Goal: Task Accomplishment & Management: Manage account settings

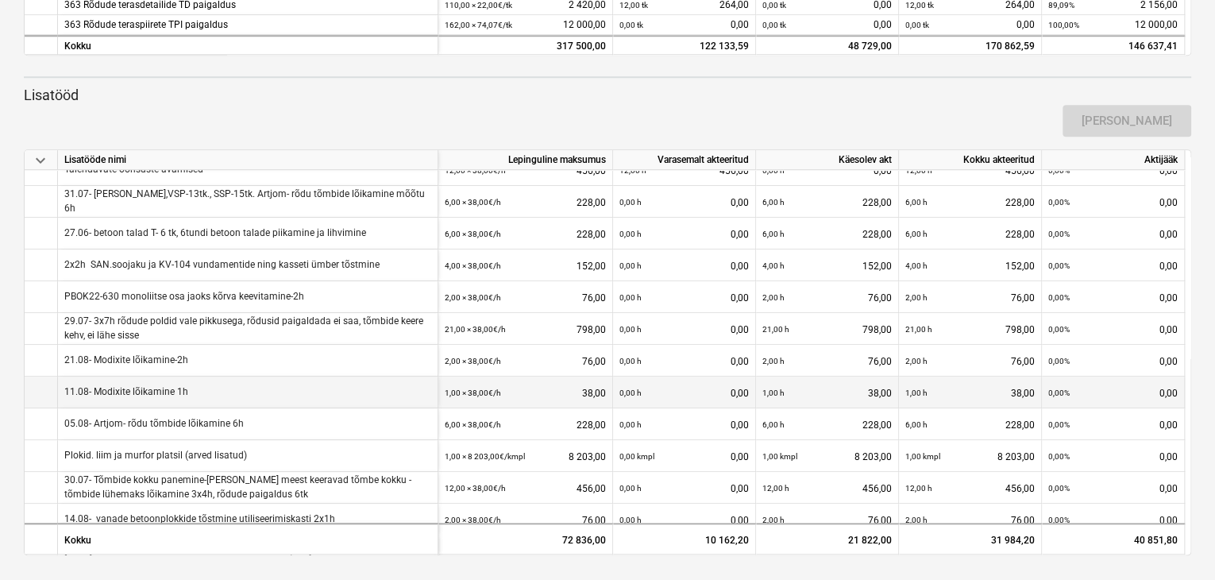
scroll to position [441, 0]
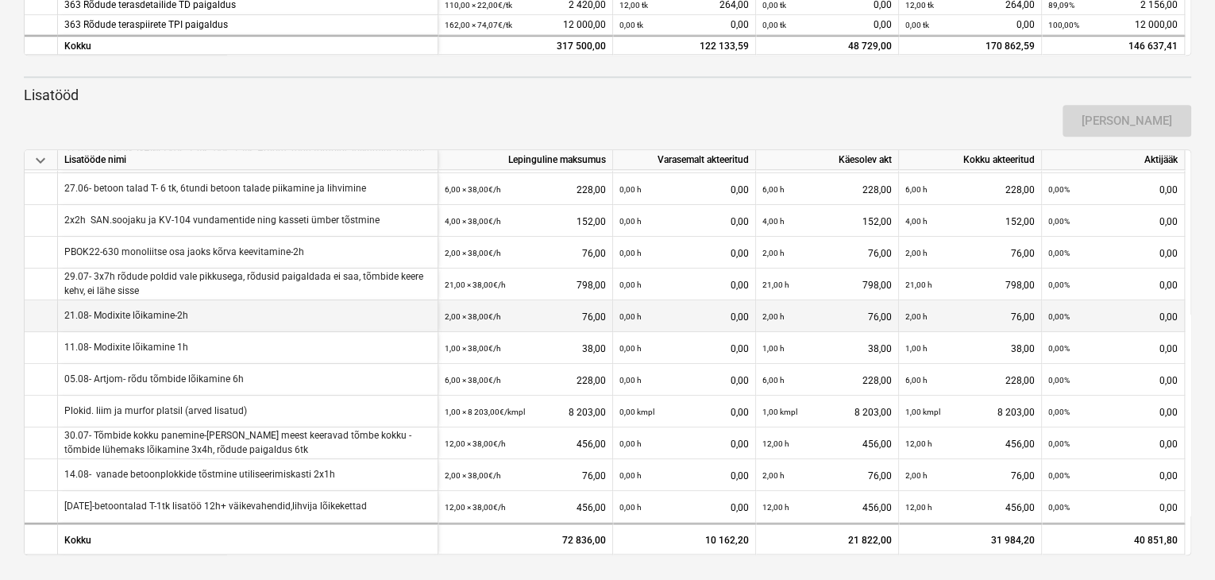
click at [588, 310] on div "2,00 × 38,00€ / h 76,00" at bounding box center [525, 316] width 161 height 33
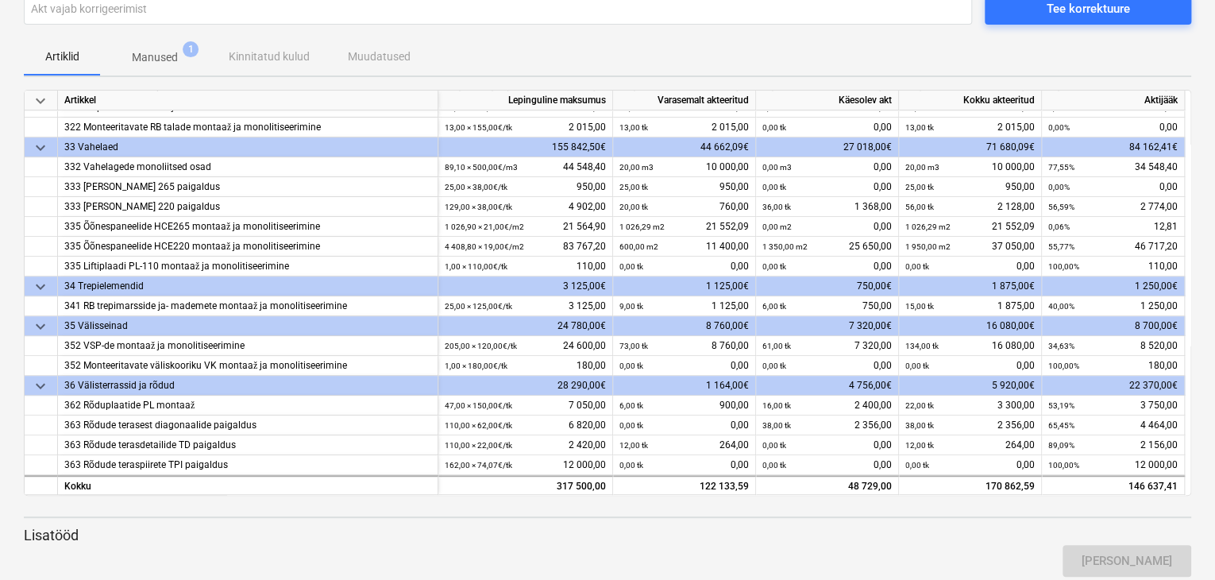
scroll to position [108, 0]
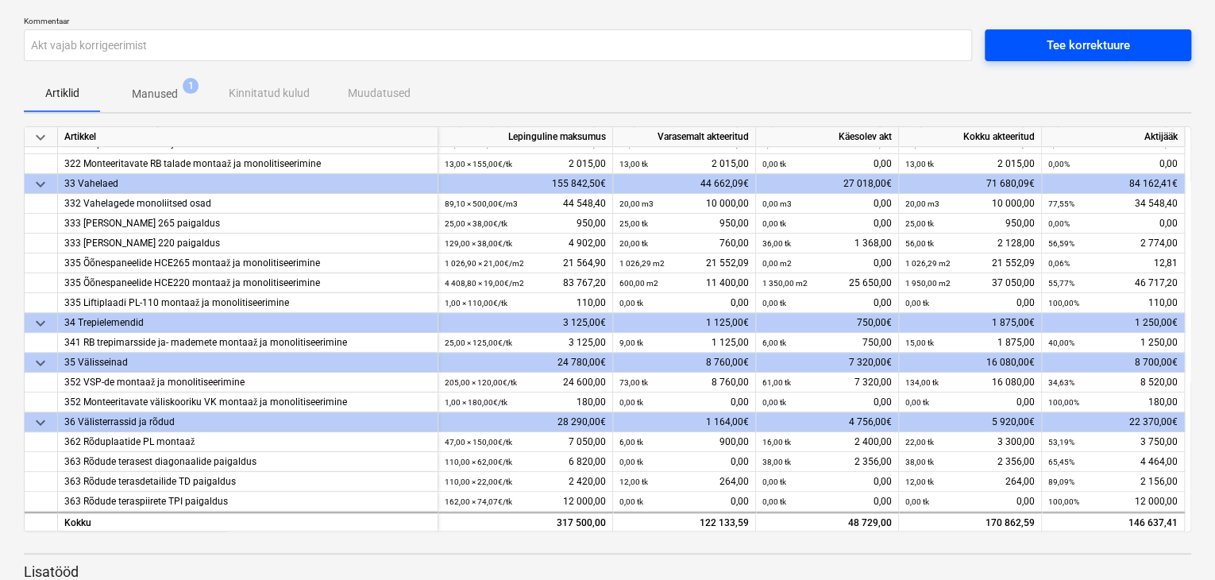
click at [1060, 49] on div "Tee korrektuure" at bounding box center [1087, 45] width 83 height 21
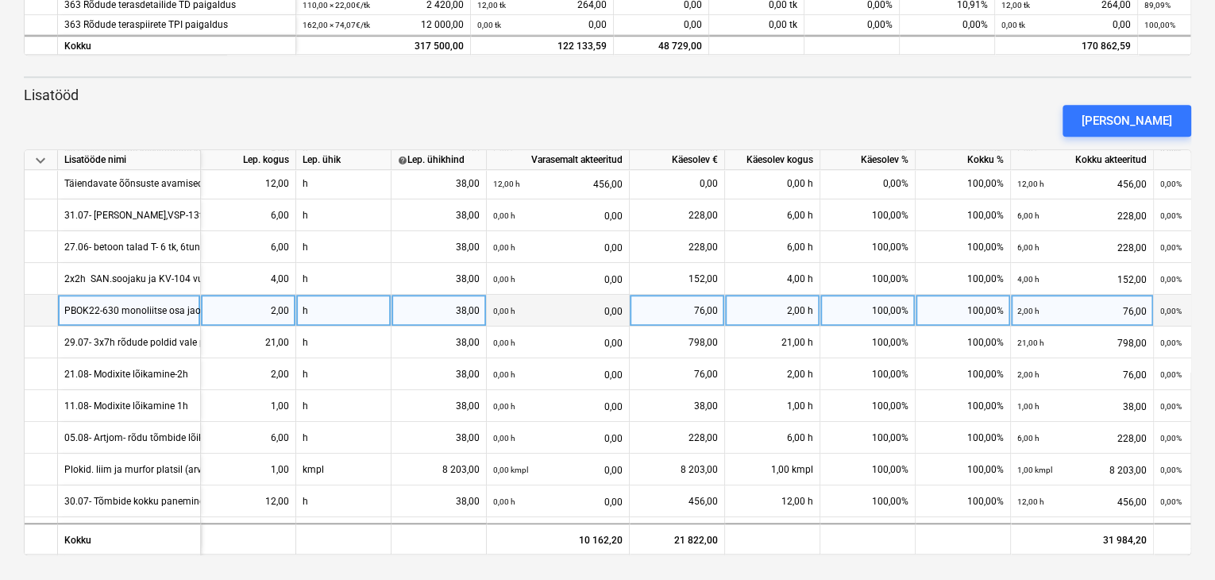
scroll to position [446, 0]
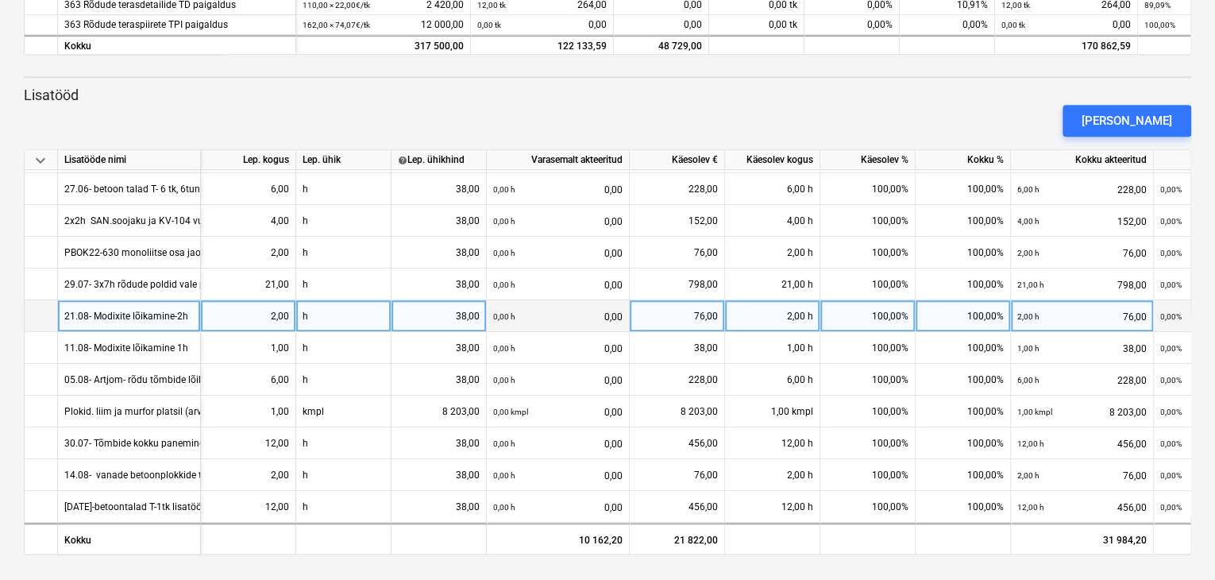
click at [232, 309] on div "2,00" at bounding box center [248, 316] width 82 height 32
type input "0"
click at [233, 308] on div "0,00" at bounding box center [248, 316] width 82 height 32
type input "2"
click at [466, 311] on div "38,00" at bounding box center [439, 316] width 82 height 32
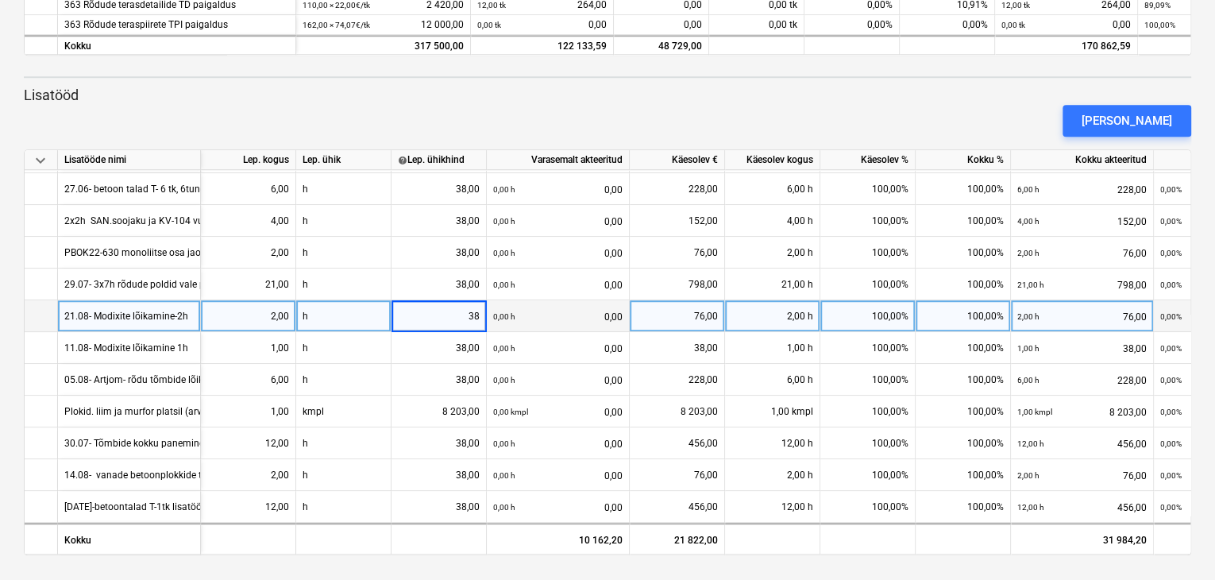
type input "0"
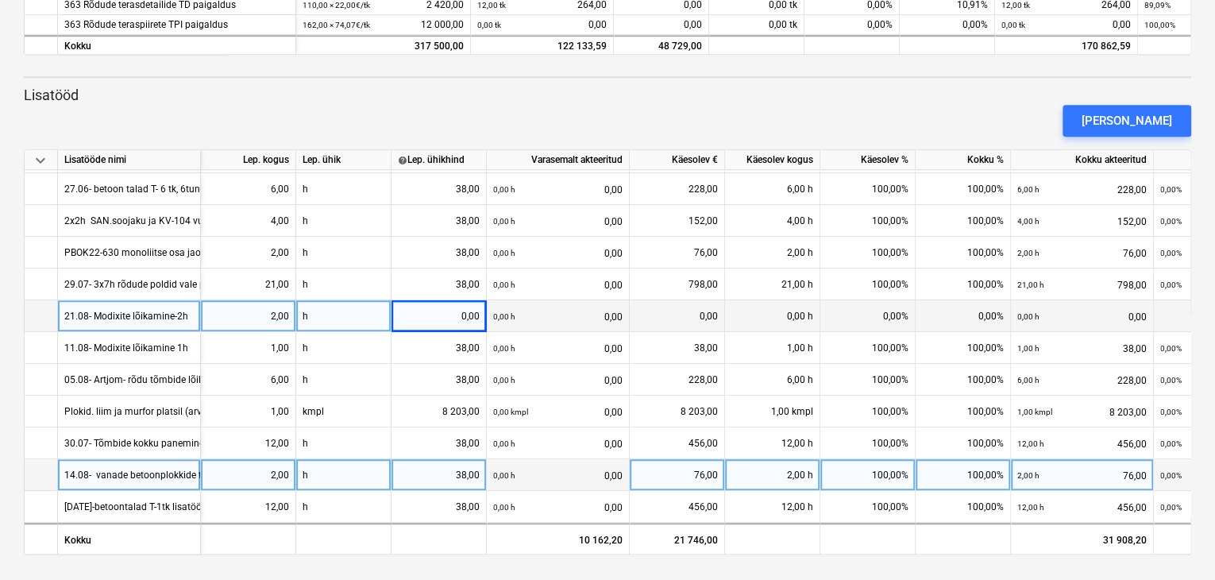
click at [413, 469] on div "38,00" at bounding box center [439, 475] width 82 height 32
type input "0"
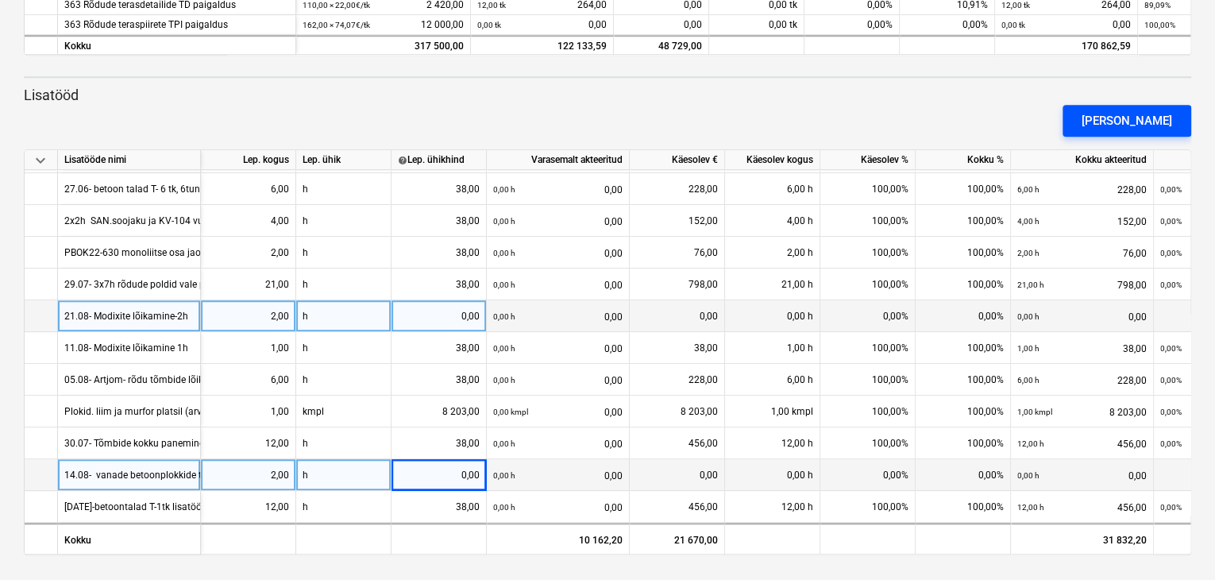
click at [1127, 127] on div "[PERSON_NAME]" at bounding box center [1126, 120] width 91 height 21
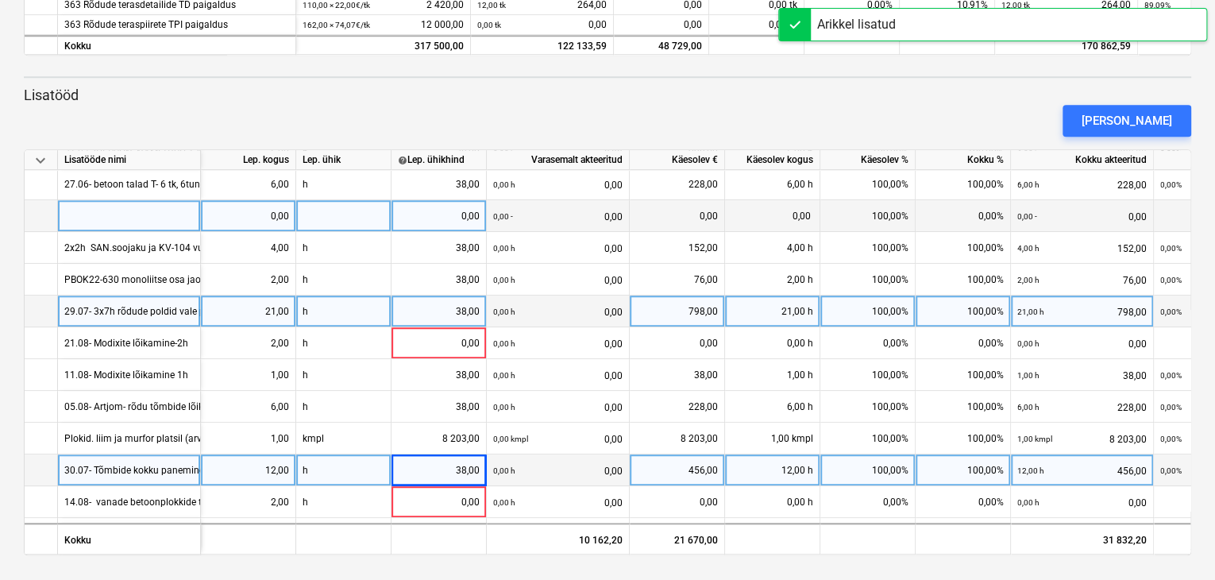
click at [151, 214] on div at bounding box center [129, 216] width 143 height 32
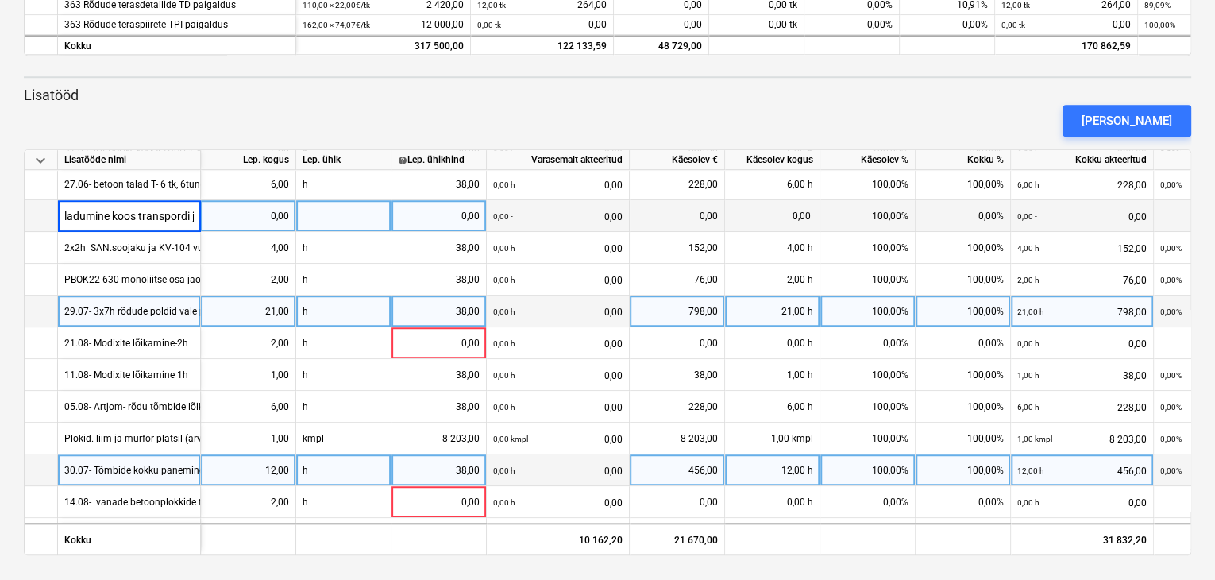
scroll to position [0, 37]
type input "FIBO ladumine koos transpordi jm-ga"
type input "kmpl"
type input "499"
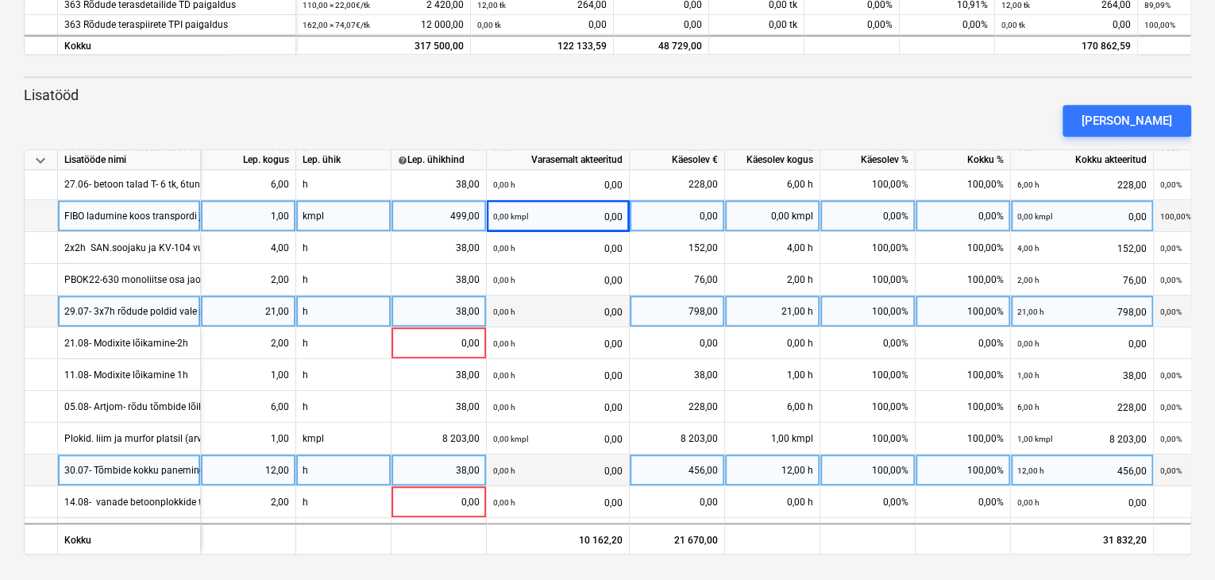
click at [766, 217] on div "0,00 kmpl" at bounding box center [772, 216] width 95 height 32
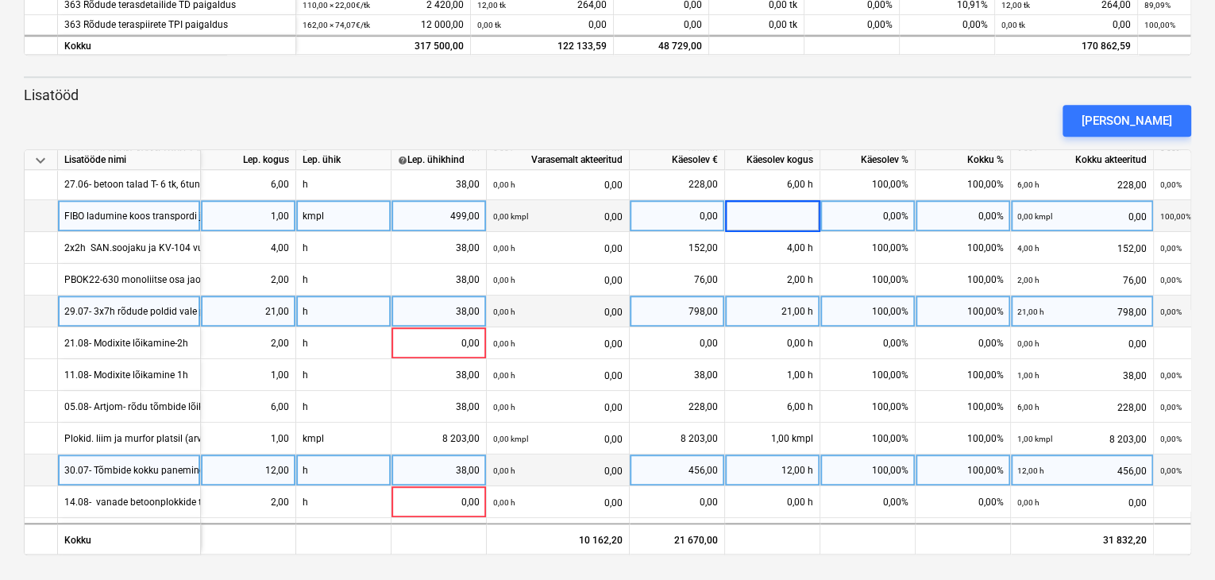
type input "1"
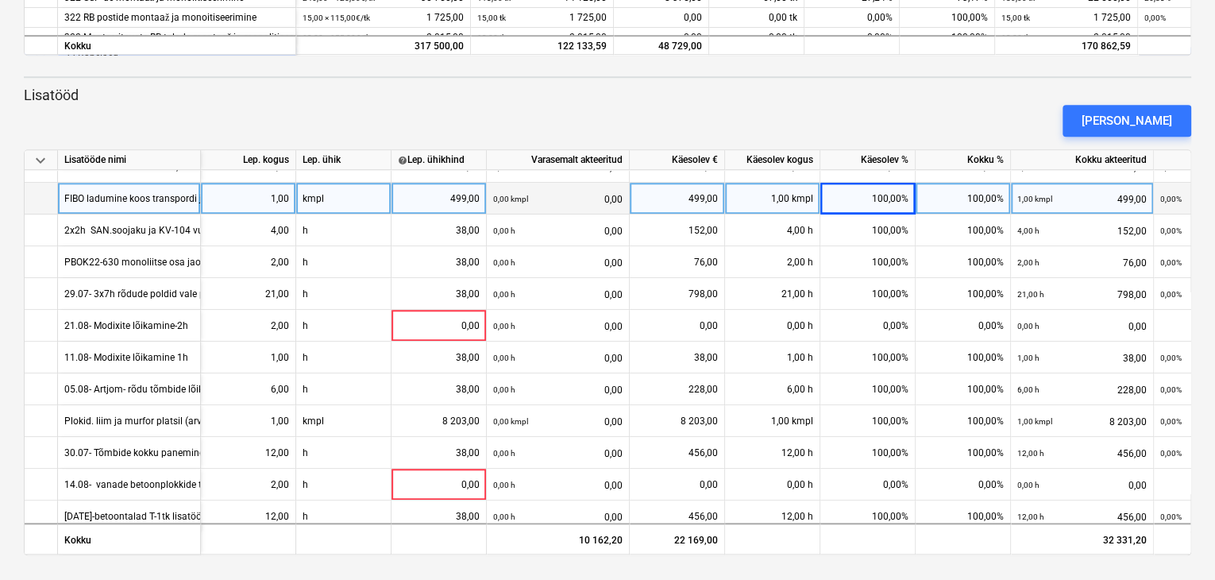
scroll to position [478, 0]
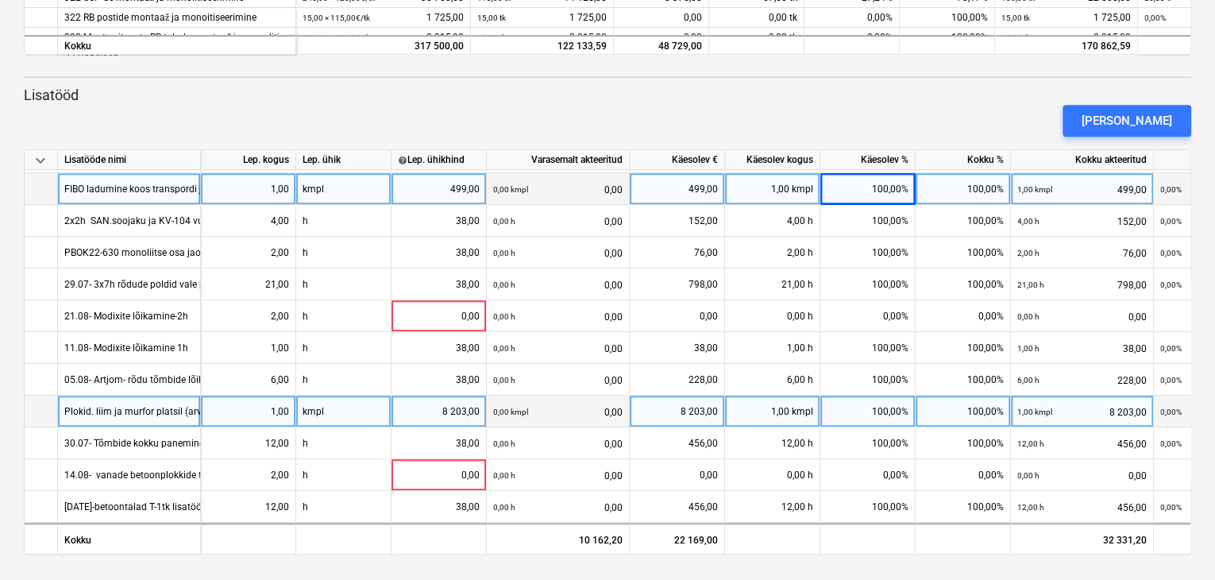
click at [79, 402] on div "Plokid. liim ja murfor platsil (arved lisatud)" at bounding box center [155, 410] width 183 height 31
click at [79, 402] on input "Plokid. liim ja murfor platsil (arved lisatud)" at bounding box center [129, 410] width 142 height 31
click at [253, 404] on div "1,00" at bounding box center [248, 411] width 82 height 32
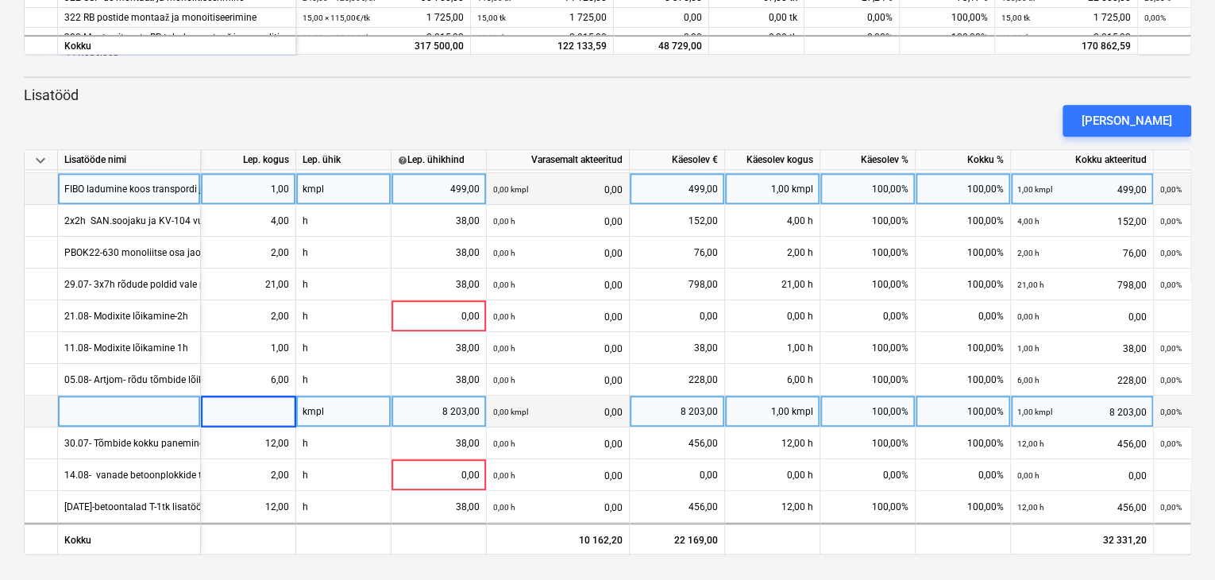
click at [310, 410] on div "kmpl" at bounding box center [343, 411] width 95 height 32
click at [426, 409] on div "8 203,00" at bounding box center [439, 411] width 82 height 32
click at [663, 402] on div "8 203,00" at bounding box center [677, 411] width 82 height 32
click at [782, 404] on div "1,00" at bounding box center [772, 411] width 95 height 32
click at [243, 402] on div "1,00" at bounding box center [248, 411] width 82 height 32
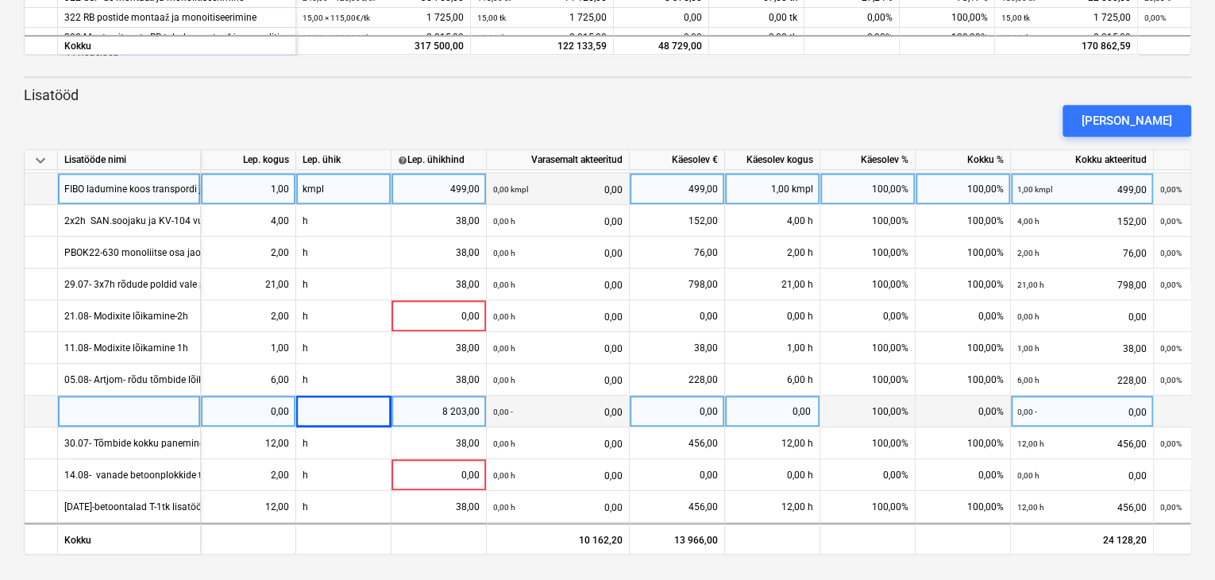
click at [443, 406] on div "8 203,00" at bounding box center [439, 411] width 82 height 32
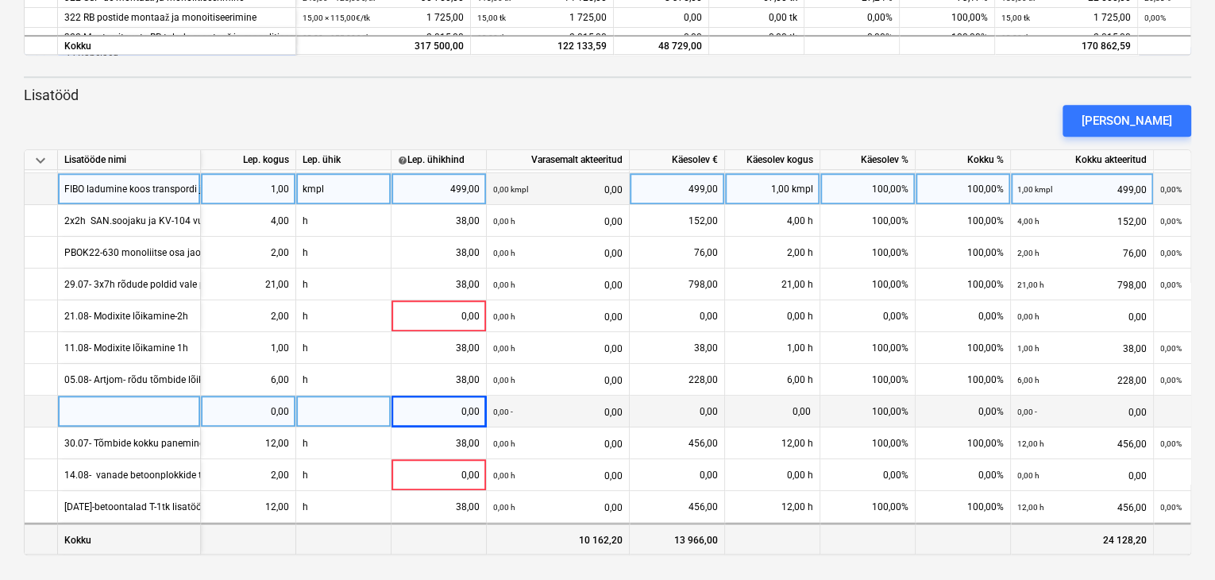
drag, startPoint x: 923, startPoint y: 547, endPoint x: 970, endPoint y: 544, distance: 47.7
click at [970, 544] on div at bounding box center [962, 538] width 95 height 32
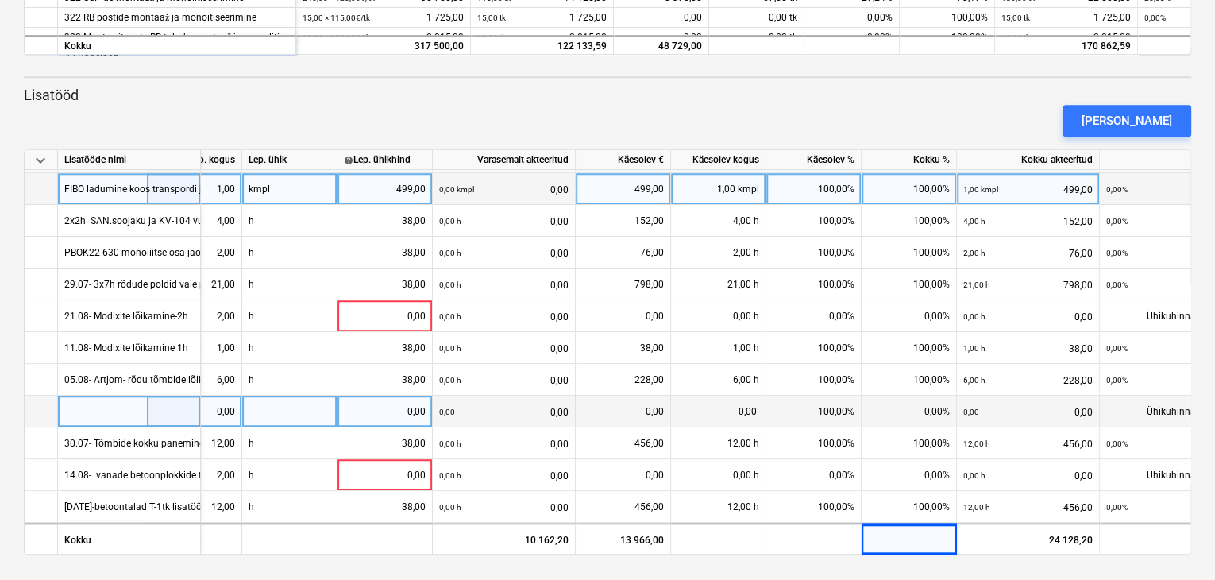
scroll to position [478, 0]
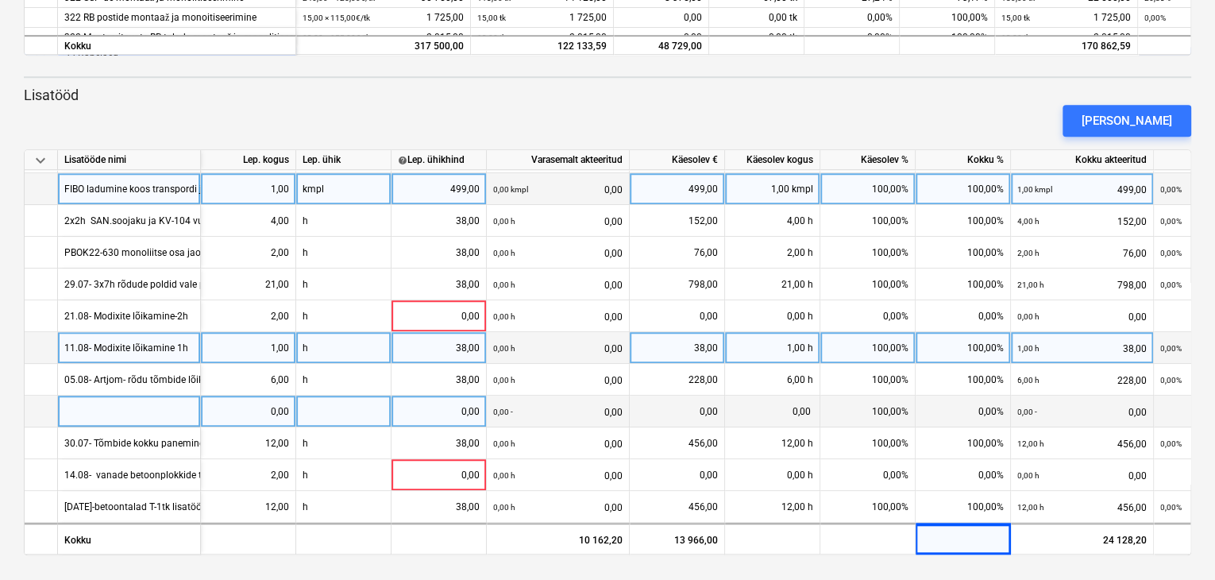
click at [114, 341] on div "11.08- Modixite lõikamine 1h" at bounding box center [126, 347] width 124 height 31
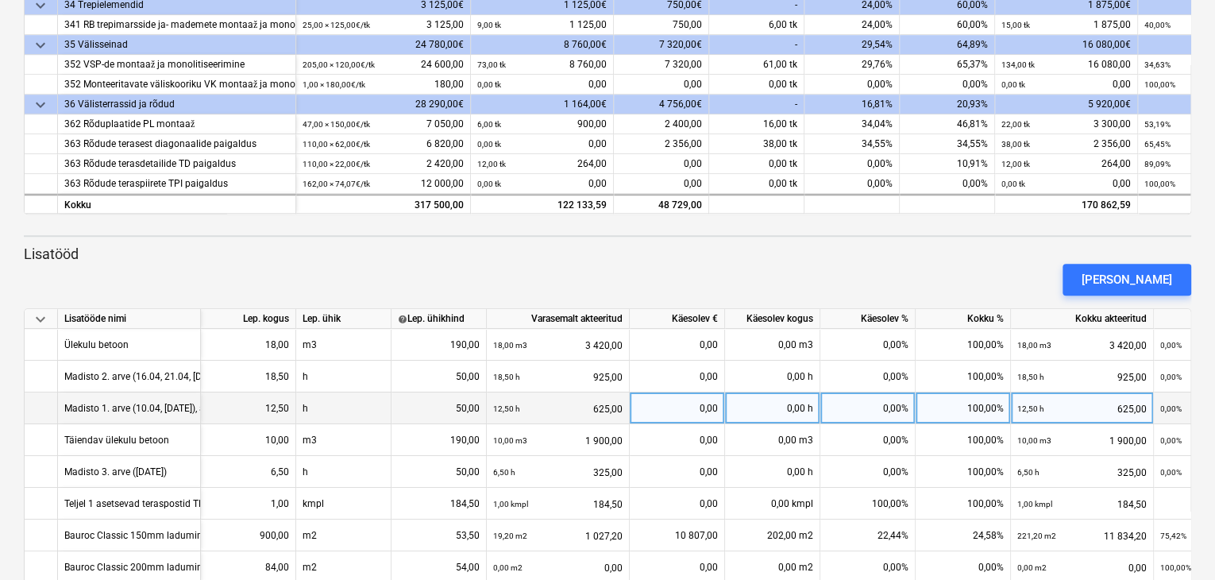
scroll to position [79, 0]
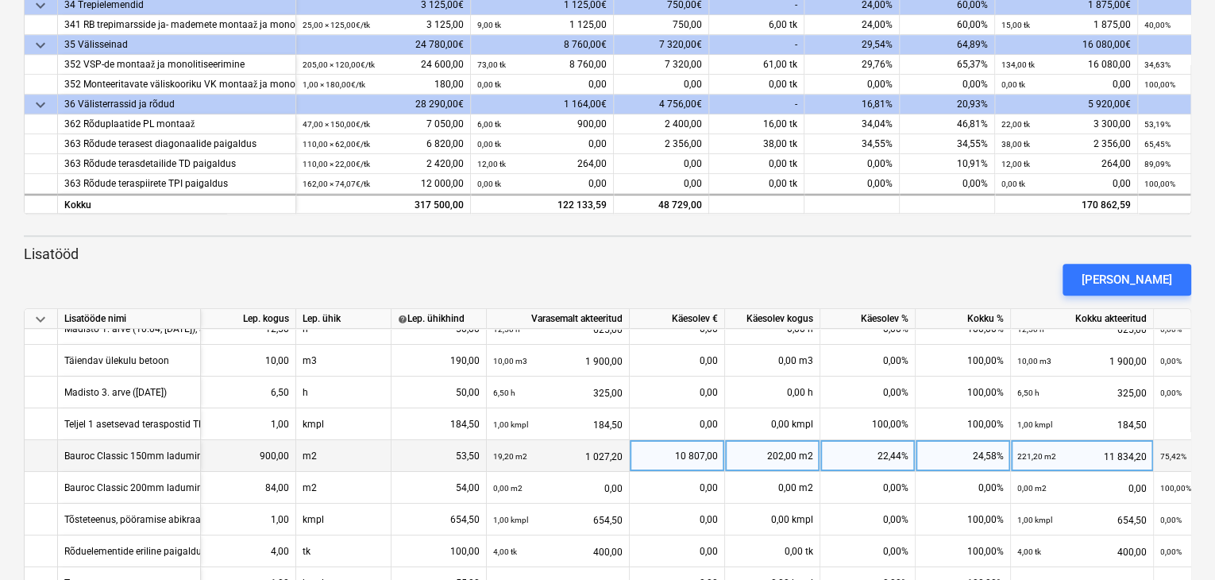
click at [781, 455] on div "202,00 m2" at bounding box center [772, 456] width 95 height 32
type input "182,8"
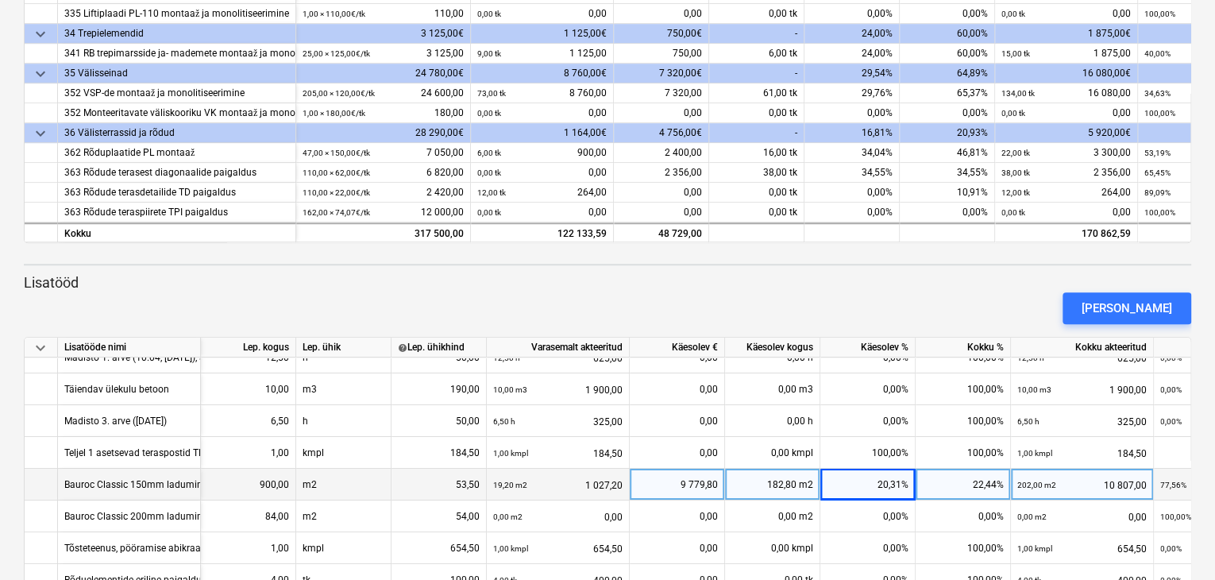
click at [137, 481] on div "Bauroc Classic 150mm ladumine" at bounding box center [135, 483] width 143 height 31
click at [160, 482] on div "Bauroc Classic 150mm ladumine" at bounding box center [135, 483] width 143 height 31
click at [1089, 484] on div "202,00 m2 10 807,00" at bounding box center [1081, 484] width 129 height 33
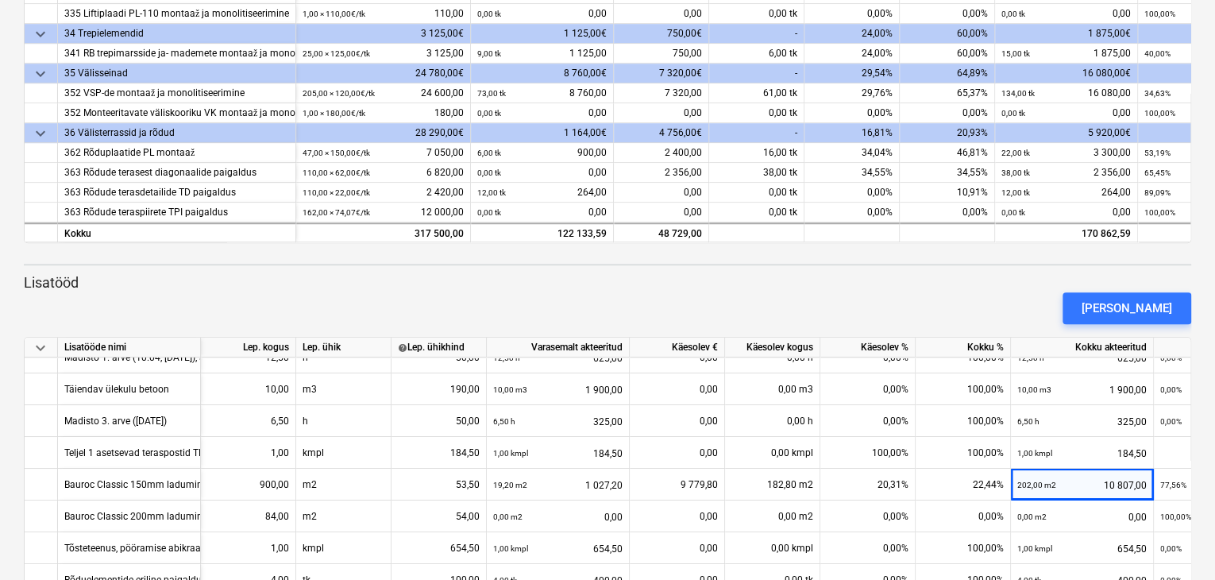
click at [7, 485] on div "keyboard_arrow_down Staatus Kinnitatud Ettevõte Lepingu nimi Konteeri kui Kuupä…" at bounding box center [607, 185] width 1215 height 1165
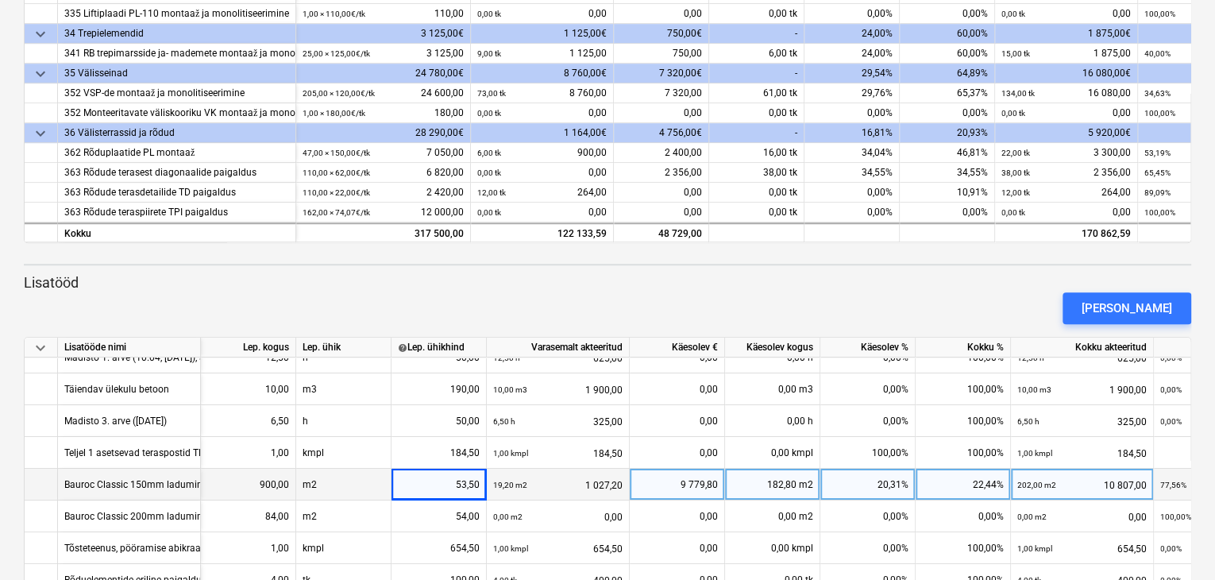
click at [769, 485] on div "182,80 m2" at bounding box center [772, 484] width 95 height 32
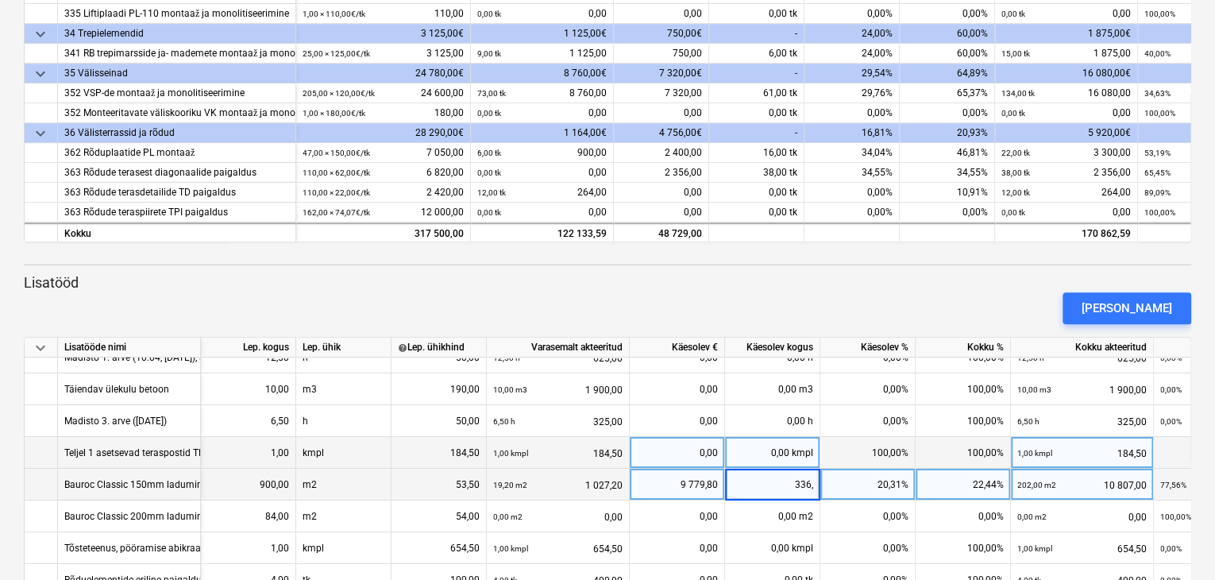
type input "336,6"
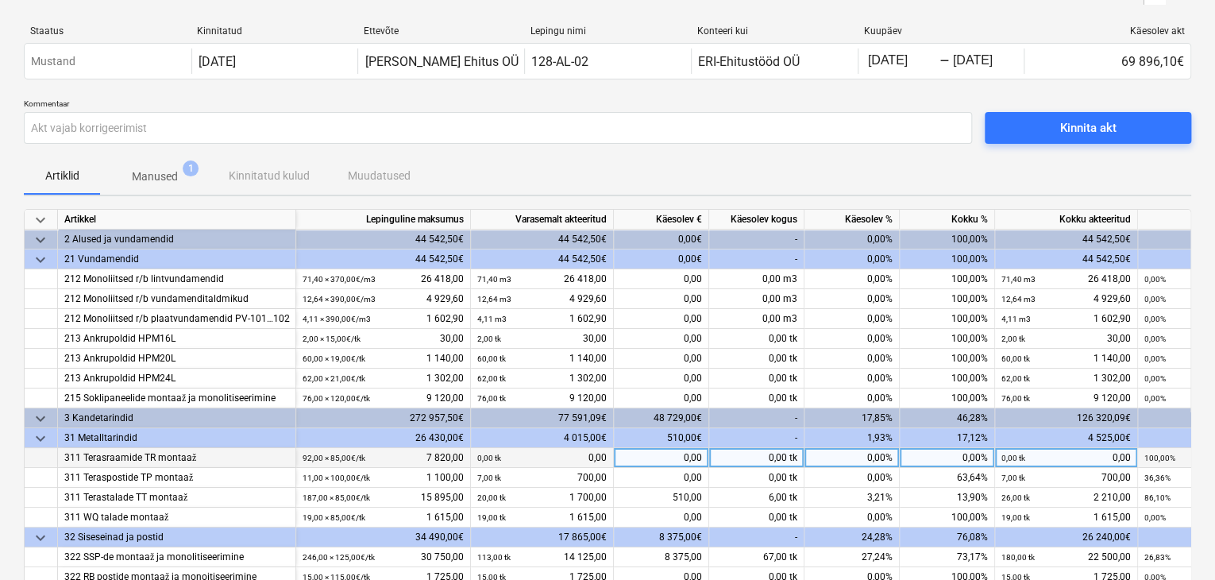
scroll to position [0, 0]
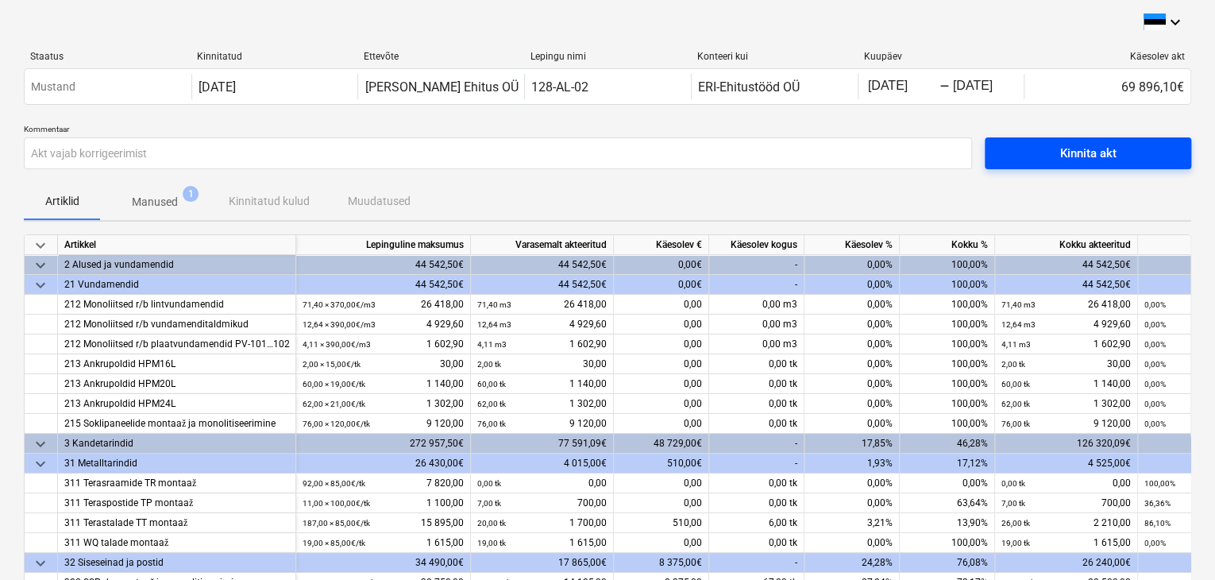
click at [1061, 153] on div "Kinnita akt" at bounding box center [1088, 153] width 56 height 21
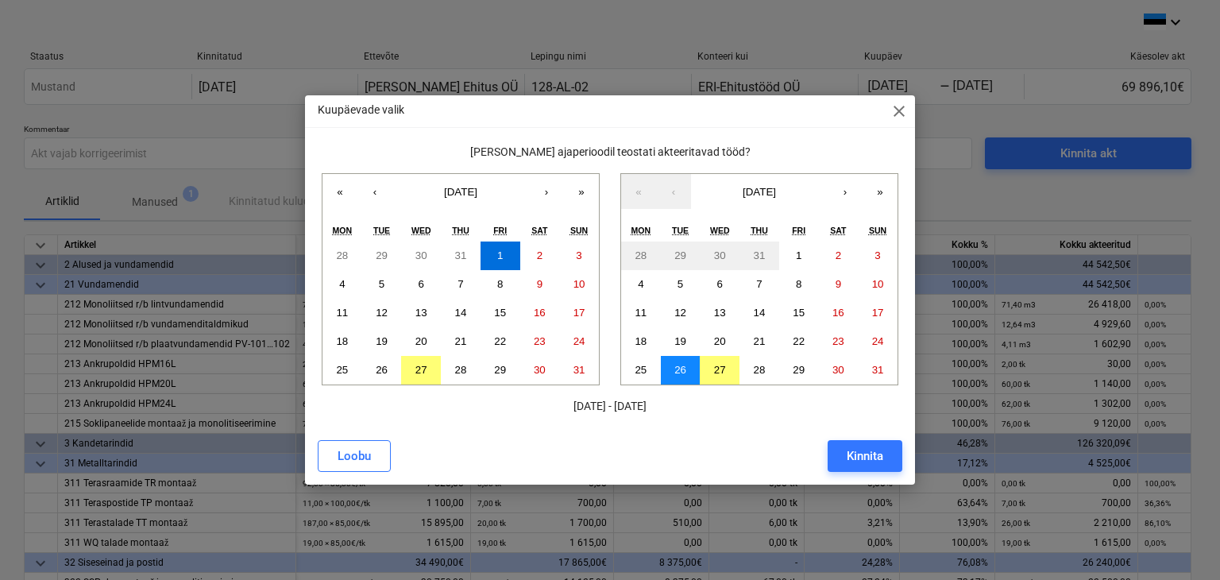
click at [684, 370] on abbr "26" at bounding box center [680, 370] width 12 height 12
click at [724, 368] on abbr "27" at bounding box center [720, 370] width 12 height 12
click at [846, 455] on div "Kinnita" at bounding box center [864, 455] width 37 height 21
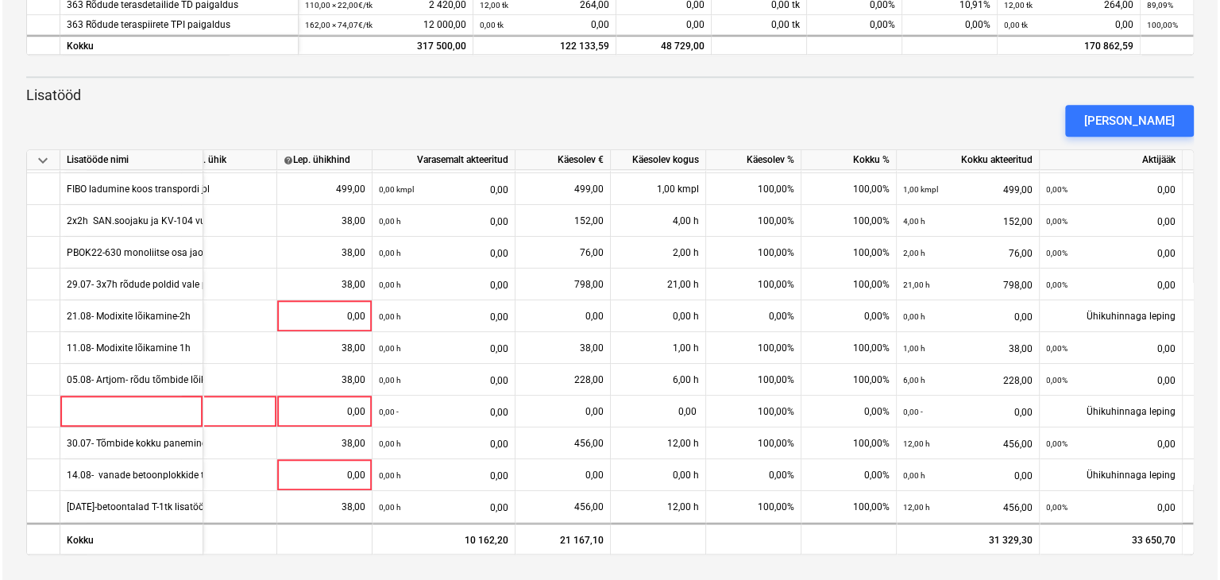
scroll to position [478, 145]
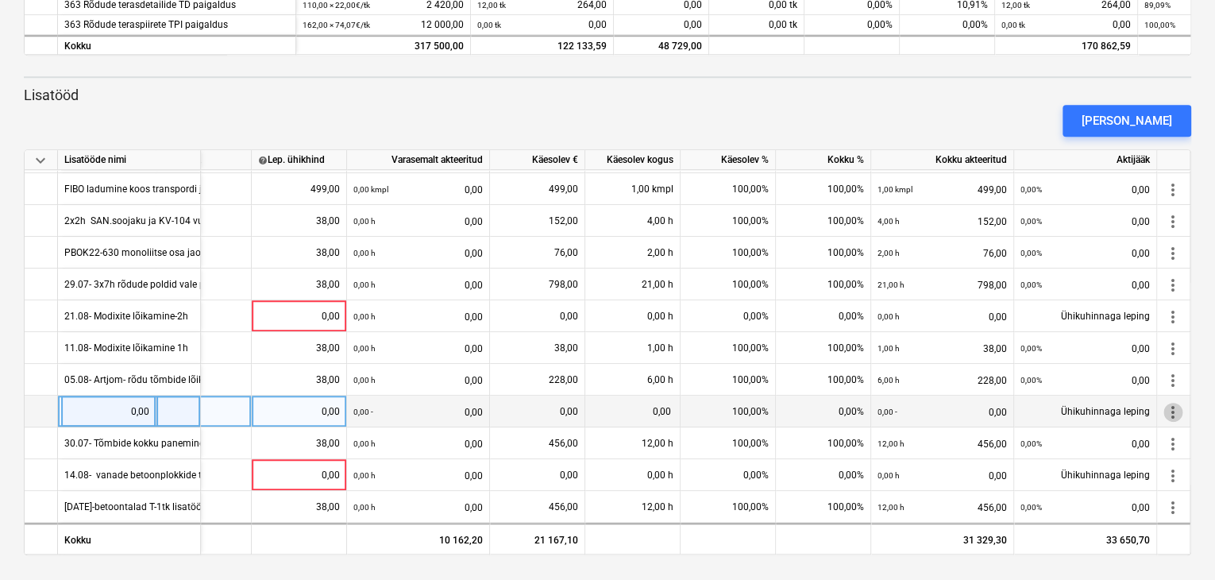
click at [1167, 403] on span "more_vert" at bounding box center [1172, 412] width 19 height 19
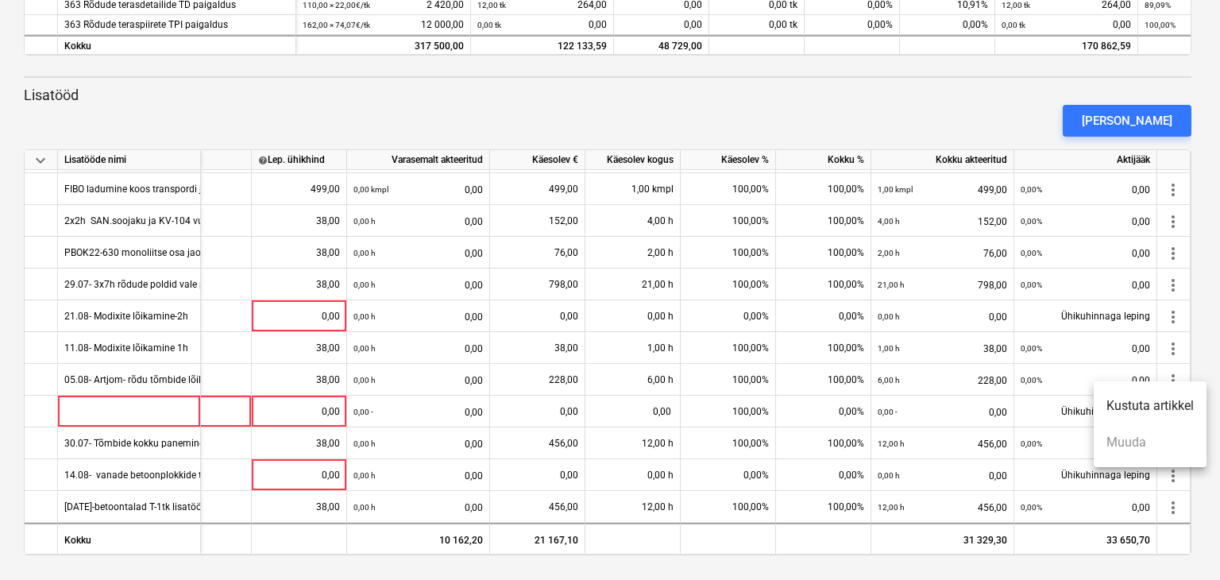
click at [1155, 404] on li "Kustuta artikkel" at bounding box center [1149, 405] width 113 height 37
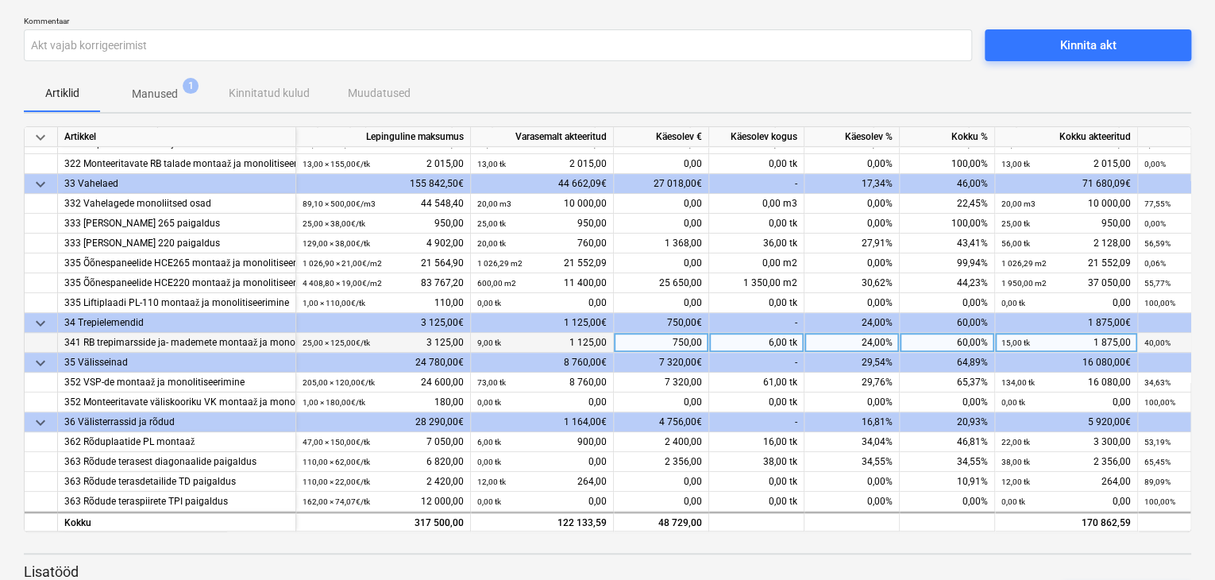
scroll to position [0, 0]
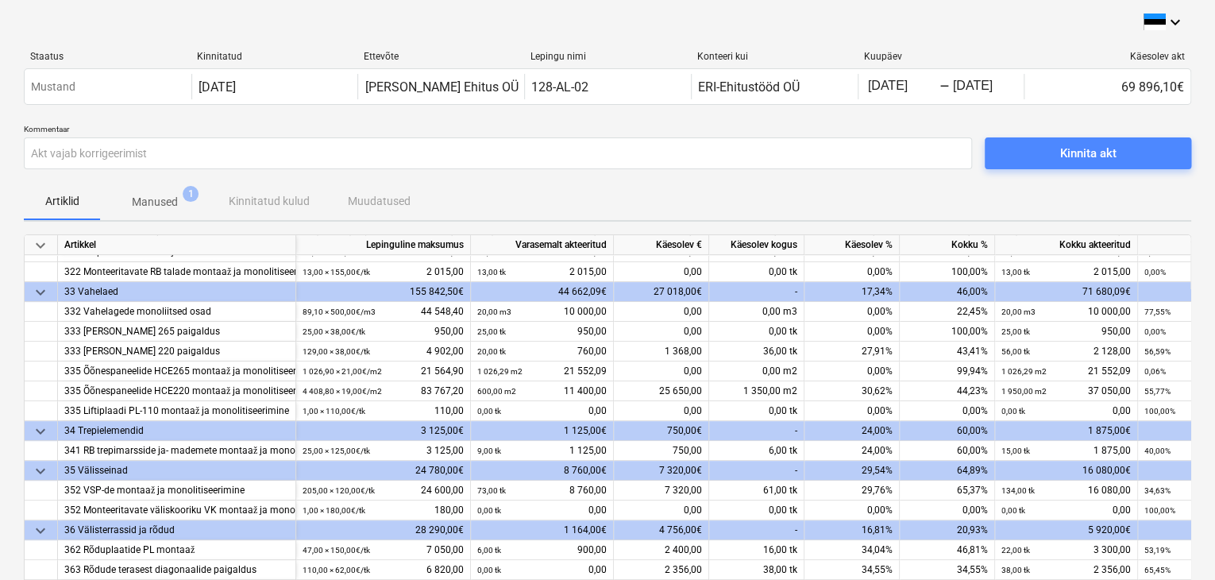
click at [1090, 155] on div "Kinnita akt" at bounding box center [1088, 153] width 56 height 21
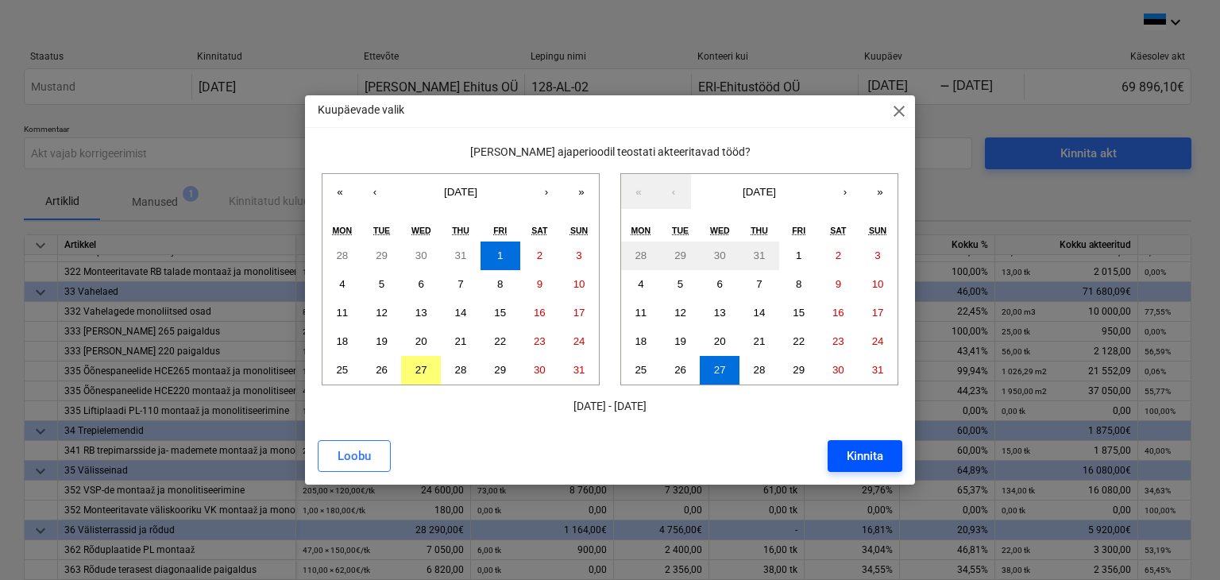
click at [861, 457] on div "Kinnita" at bounding box center [864, 455] width 37 height 21
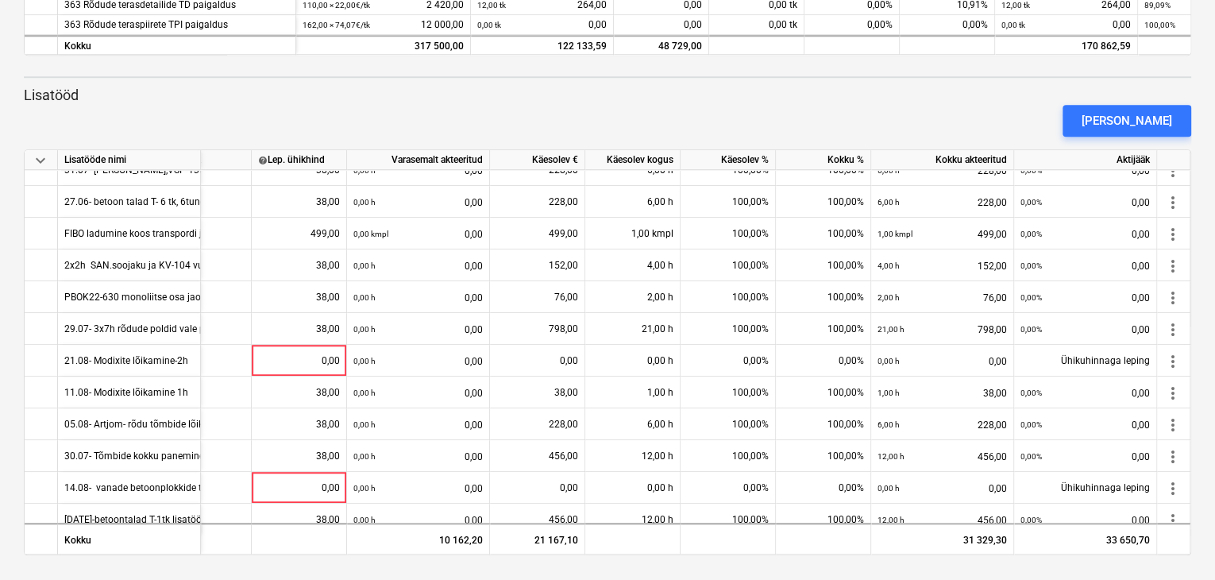
scroll to position [446, 140]
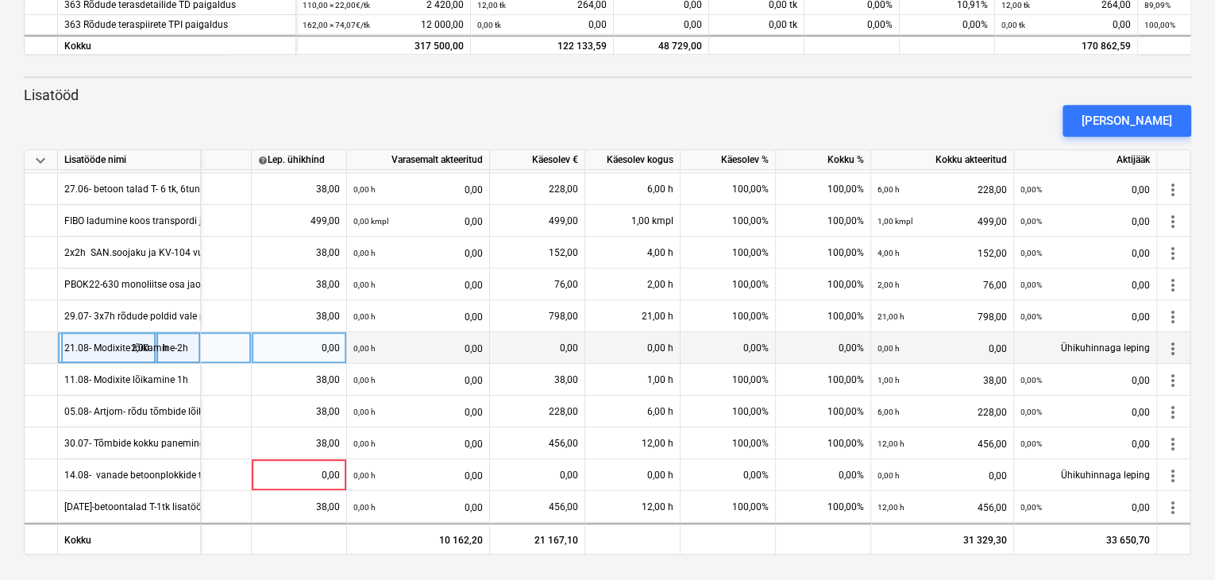
click at [318, 338] on div "0,00" at bounding box center [299, 348] width 82 height 32
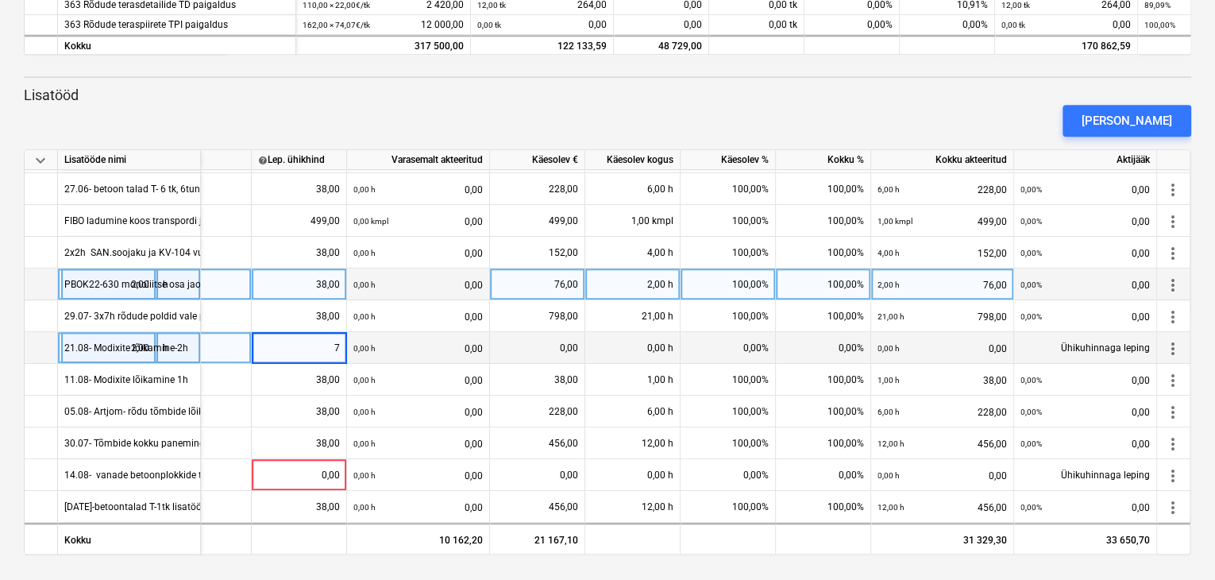
type input "76"
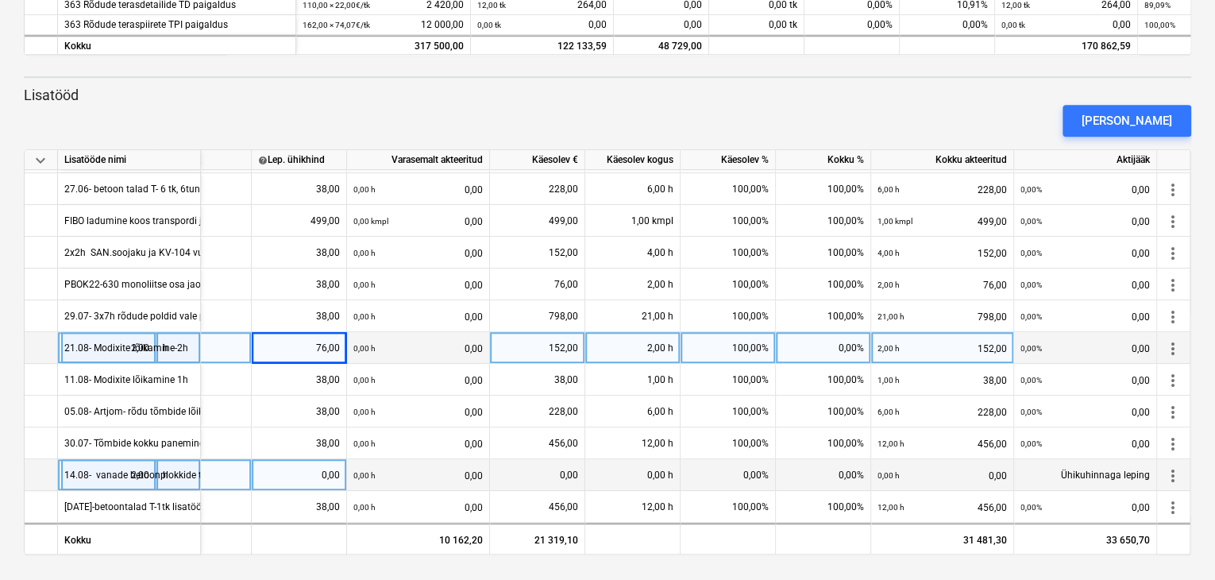
click at [128, 469] on div "14.08- vanade betoonplokkide tõstmine utiliseerimiskasti 2x1h" at bounding box center [199, 474] width 271 height 31
click at [284, 474] on div "0,00" at bounding box center [299, 475] width 82 height 32
type input "76"
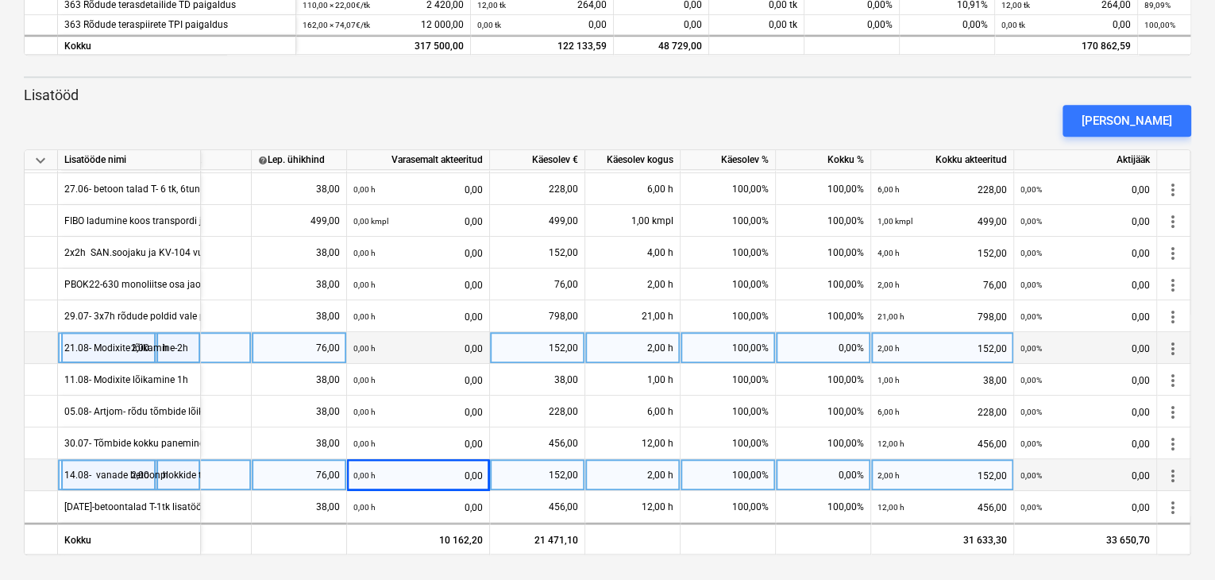
click at [642, 468] on div "2,00 h" at bounding box center [632, 475] width 95 height 32
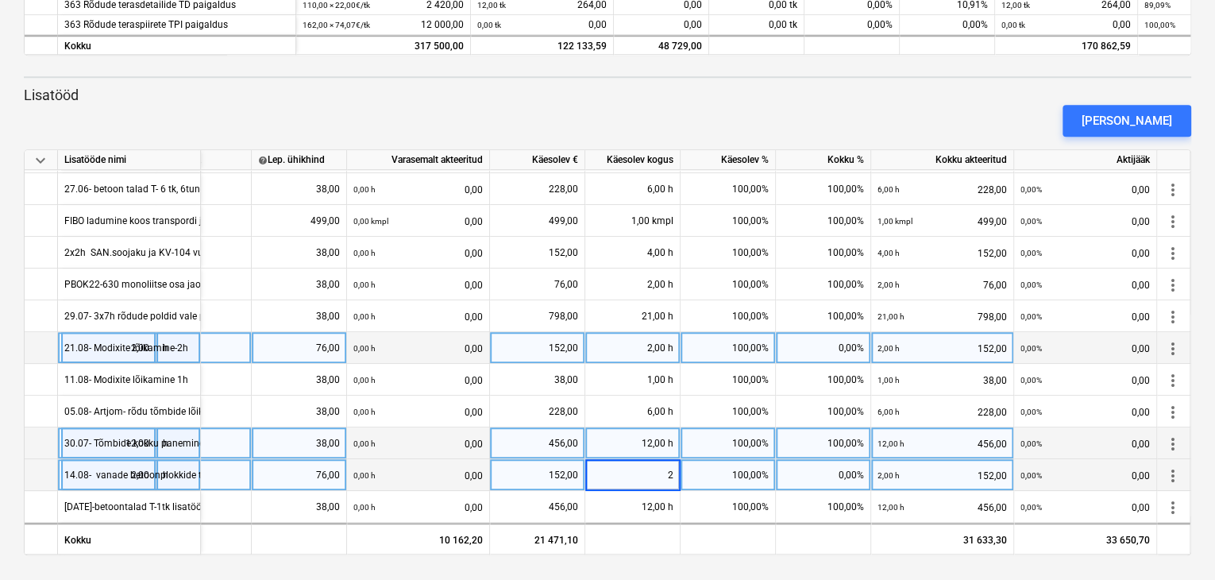
type input "0"
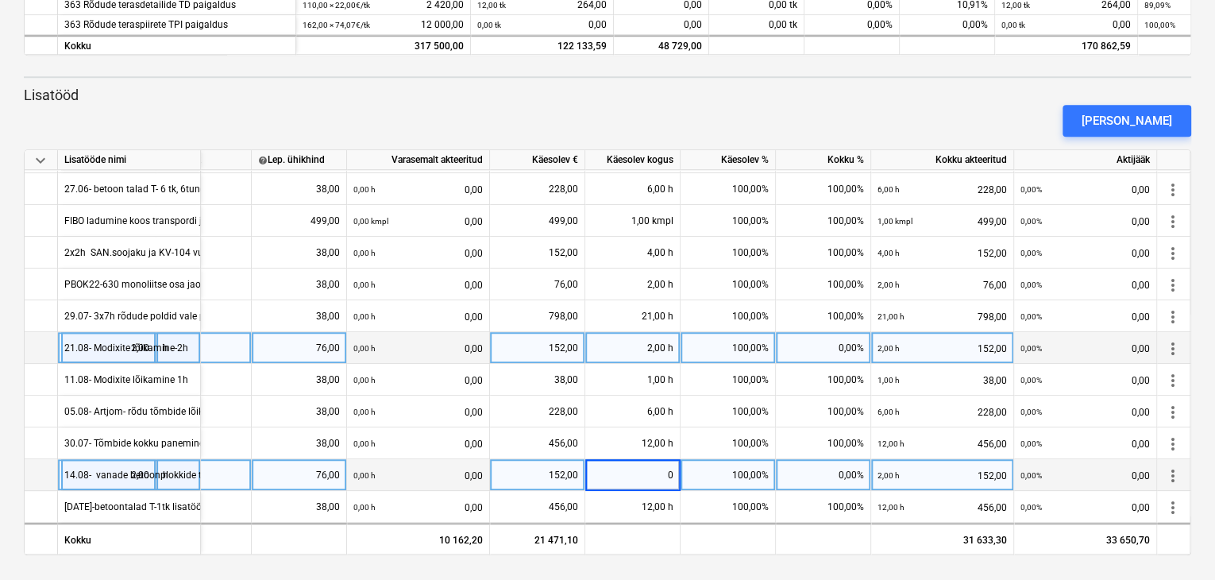
click at [630, 337] on div "2,00 h" at bounding box center [632, 348] width 95 height 32
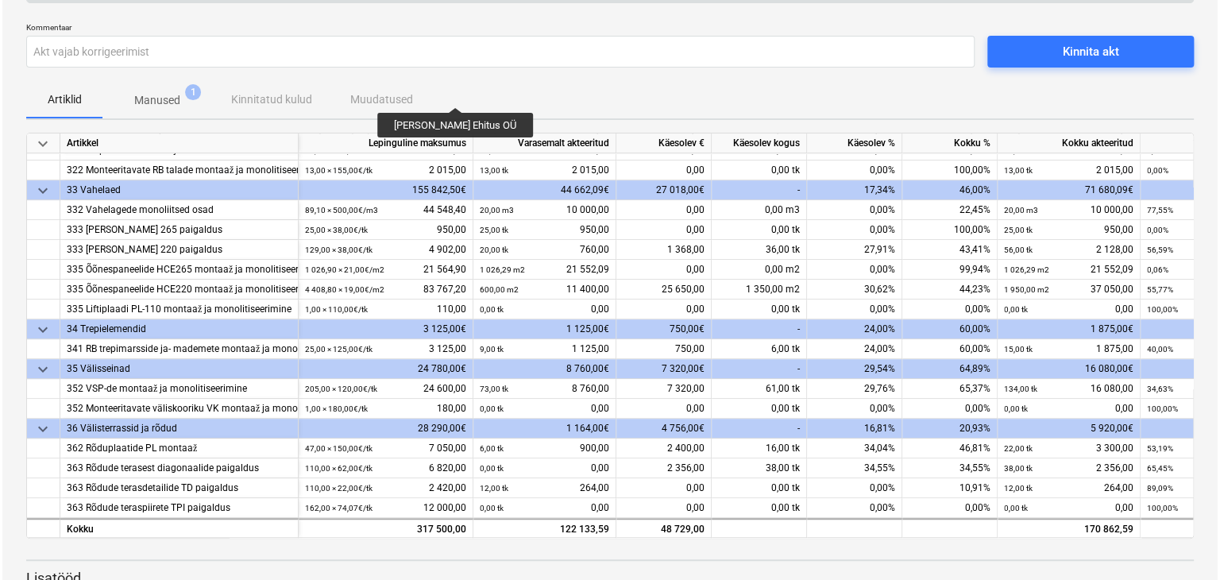
scroll to position [0, 0]
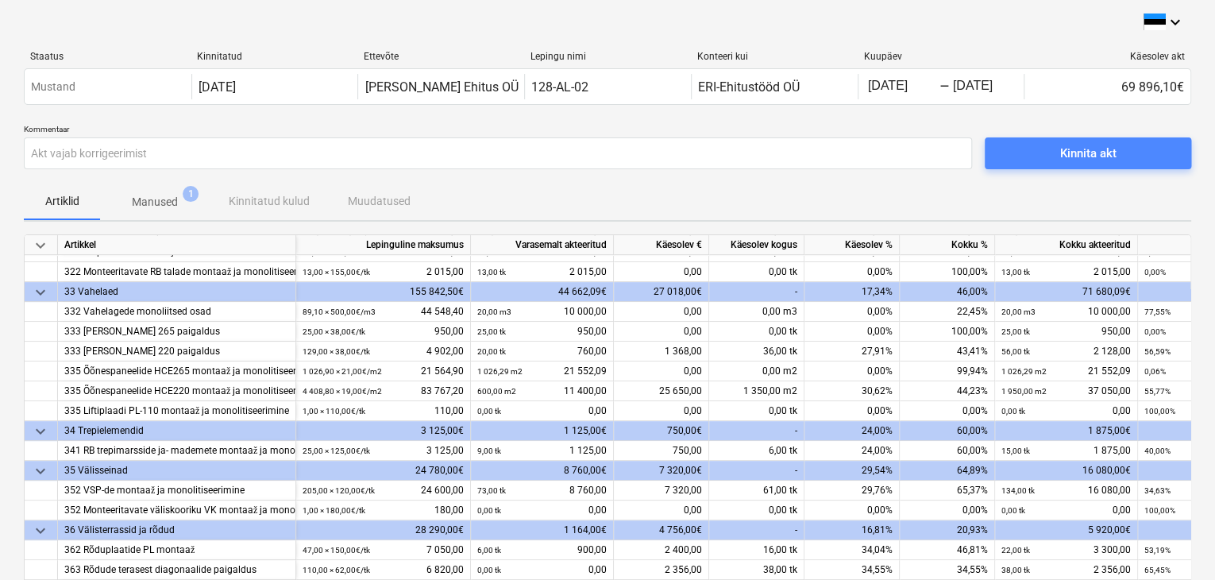
click at [1029, 155] on span "Kinnita akt" at bounding box center [1088, 153] width 168 height 21
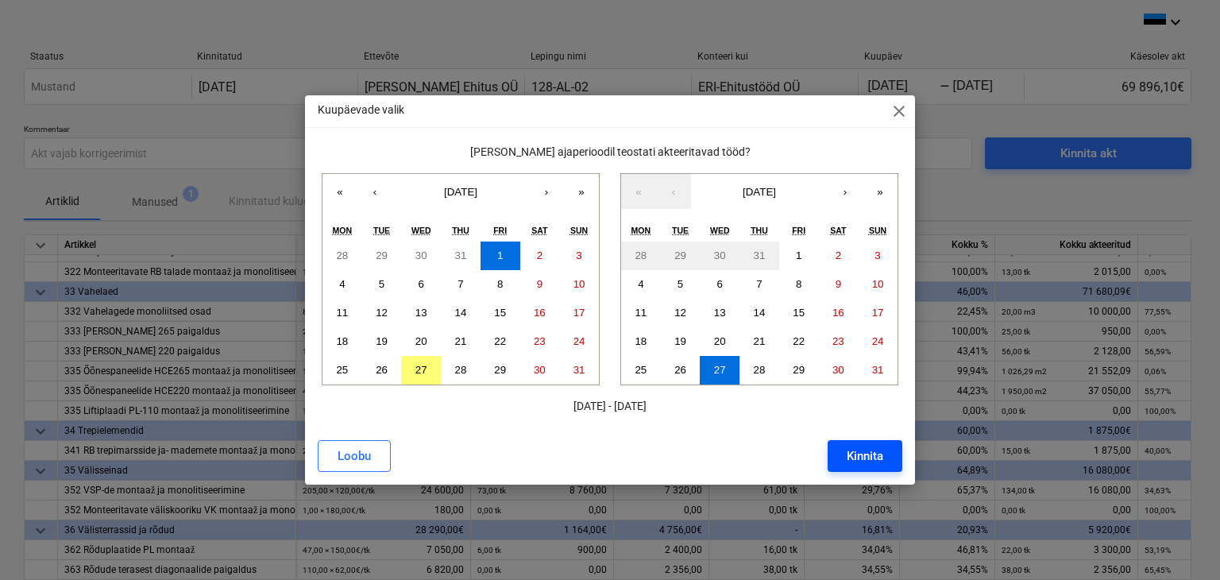
click at [857, 455] on div "Kinnita" at bounding box center [864, 455] width 37 height 21
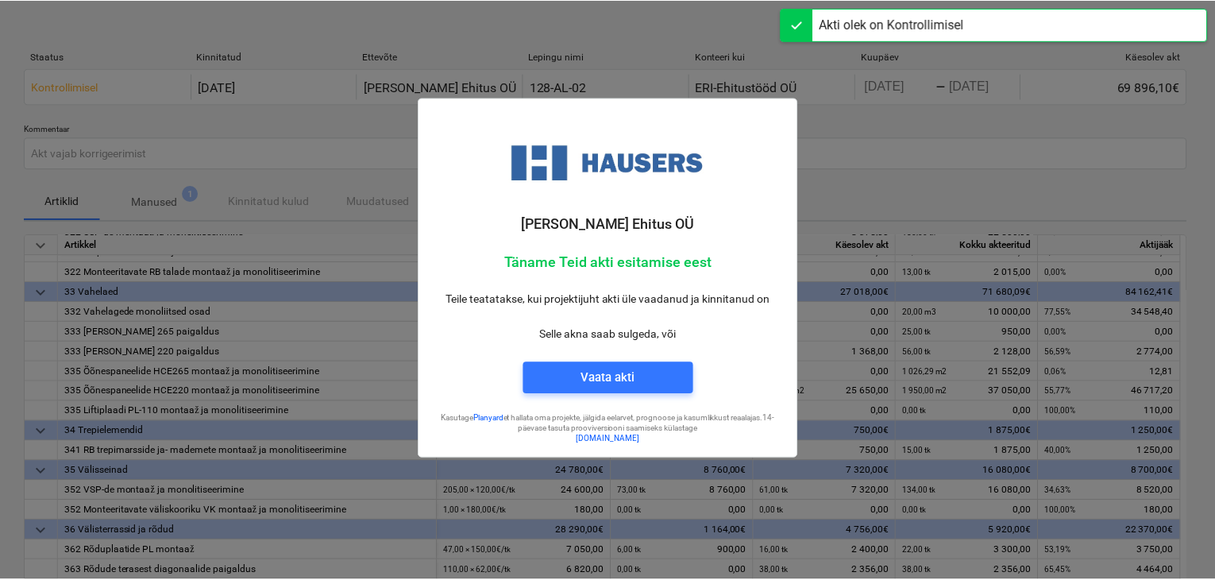
scroll to position [350, 0]
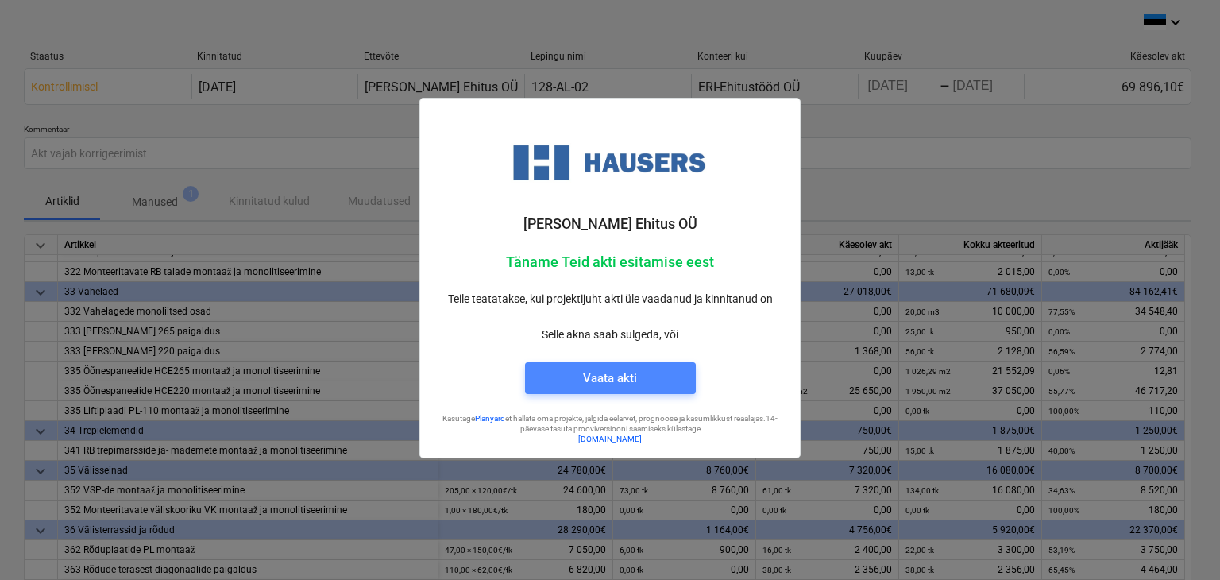
click at [582, 373] on span "Vaata akti" at bounding box center [610, 378] width 133 height 21
